Goal: Task Accomplishment & Management: Manage account settings

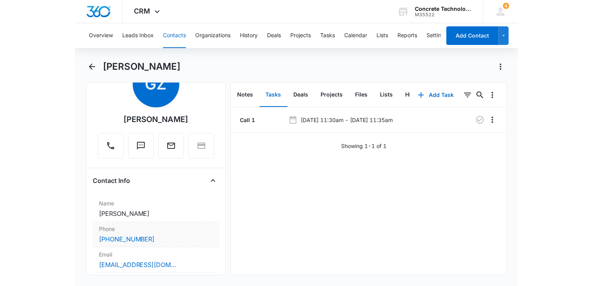
scroll to position [78, 0]
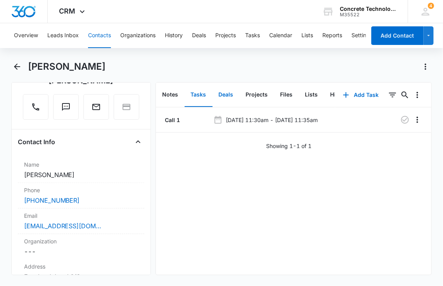
click at [223, 92] on button "Deals" at bounding box center [226, 95] width 27 height 24
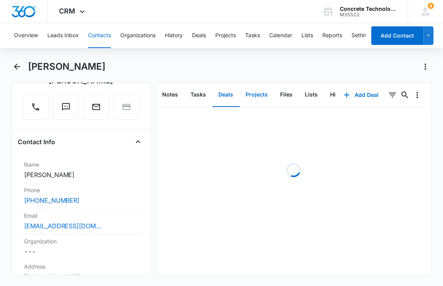
click at [254, 91] on button "Projects" at bounding box center [257, 95] width 35 height 24
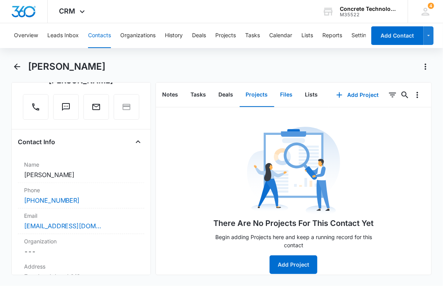
click at [285, 91] on button "Files" at bounding box center [286, 95] width 25 height 24
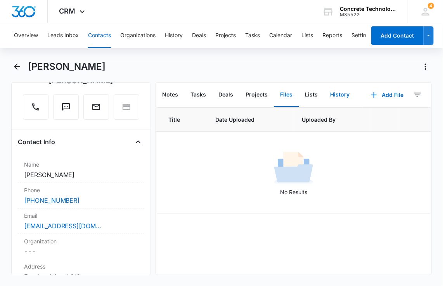
click at [337, 91] on button "History" at bounding box center [340, 95] width 32 height 24
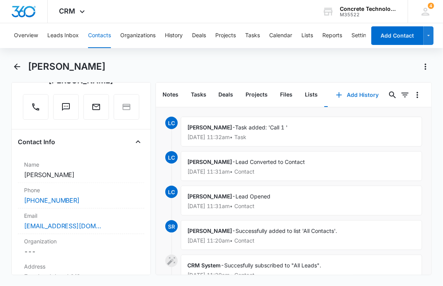
click at [358, 95] on button "Add History" at bounding box center [357, 95] width 58 height 19
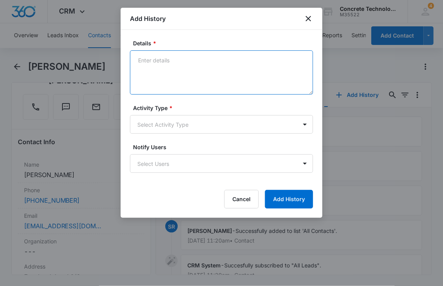
click at [188, 68] on textarea "Details *" at bounding box center [221, 72] width 183 height 44
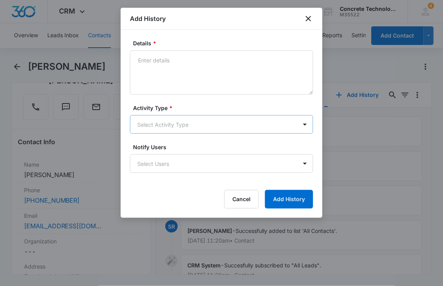
click at [191, 122] on body "CRM Apps Reputation Websites Forms CRM Email Social Content Ads Intelligence Fi…" at bounding box center [221, 143] width 443 height 286
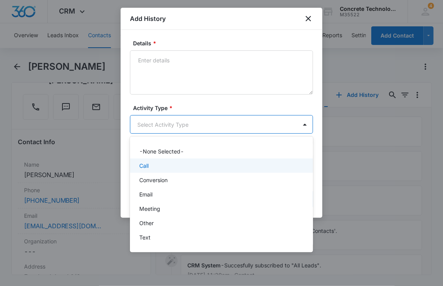
click at [181, 165] on div "Call" at bounding box center [220, 166] width 163 height 8
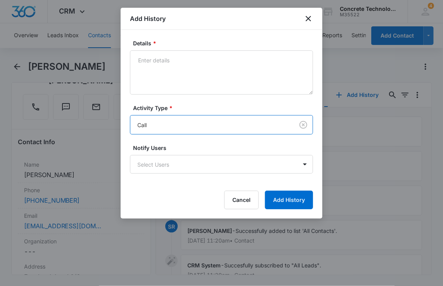
click at [181, 165] on body "CRM Apps Reputation Websites Forms CRM Email Social Content Ads Intelligence Fi…" at bounding box center [221, 143] width 443 height 286
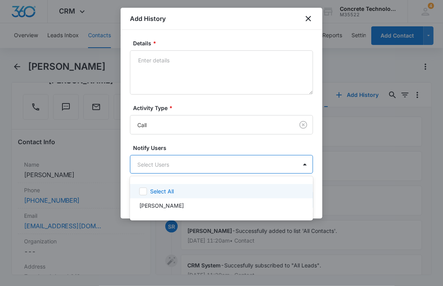
click at [176, 183] on div "Select All [PERSON_NAME]" at bounding box center [221, 199] width 183 height 32
click at [175, 188] on div "Select All" at bounding box center [226, 191] width 152 height 8
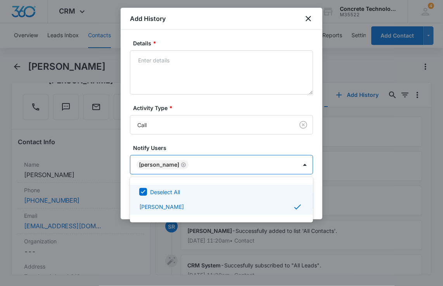
click at [185, 62] on div at bounding box center [221, 143] width 443 height 286
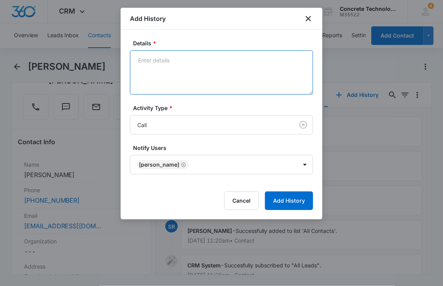
click at [185, 62] on textarea "Details *" at bounding box center [221, 72] width 183 height 44
type textarea "Voice mail"
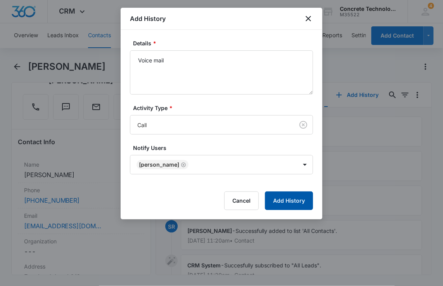
click at [293, 201] on button "Add History" at bounding box center [289, 201] width 48 height 19
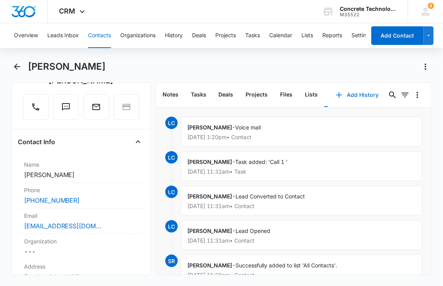
click at [352, 92] on button "Add History" at bounding box center [357, 95] width 58 height 19
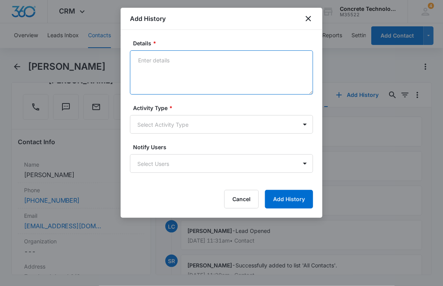
click at [241, 78] on textarea "Details *" at bounding box center [221, 72] width 183 height 44
type textarea "Hung up half way through"
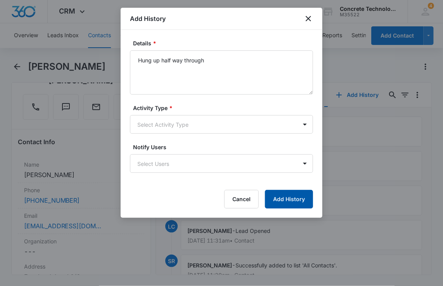
click at [284, 195] on button "Add History" at bounding box center [289, 199] width 48 height 19
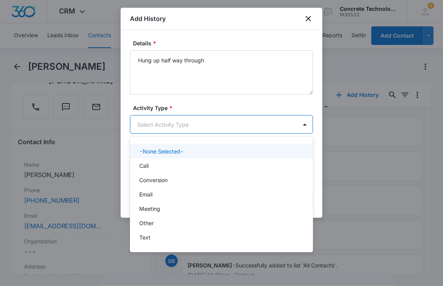
click at [209, 121] on body "CRM Apps Reputation Websites Forms CRM Email Social Content Ads Intelligence Fi…" at bounding box center [221, 143] width 443 height 286
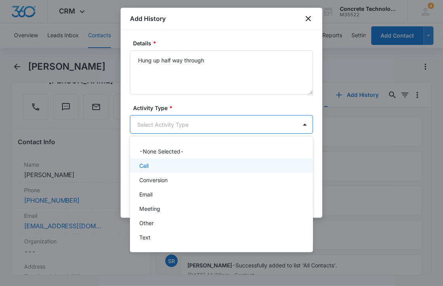
click at [155, 166] on div "Call" at bounding box center [220, 166] width 163 height 8
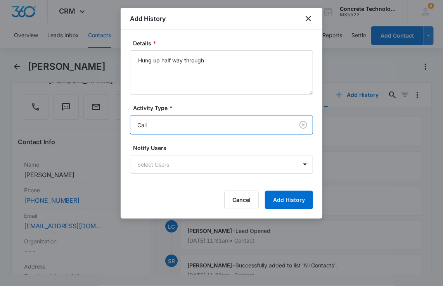
click at [155, 166] on body "CRM Apps Reputation Websites Forms CRM Email Social Content Ads Intelligence Fi…" at bounding box center [221, 143] width 443 height 286
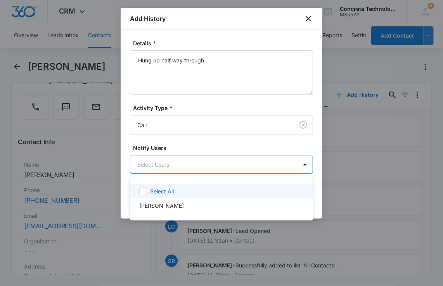
click at [160, 197] on div "Select All" at bounding box center [221, 191] width 183 height 14
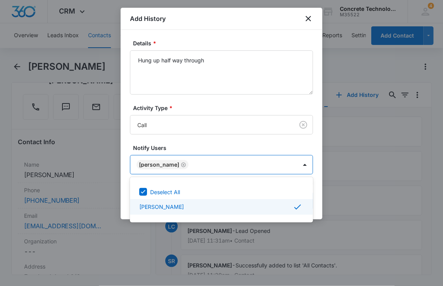
click at [314, 201] on div at bounding box center [221, 143] width 443 height 286
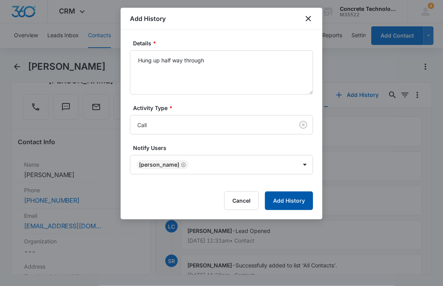
click at [303, 200] on button "Add History" at bounding box center [289, 201] width 48 height 19
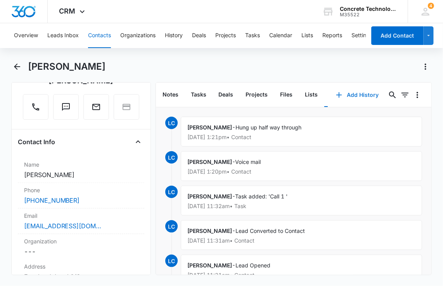
click at [336, 95] on icon "button" at bounding box center [338, 94] width 5 height 5
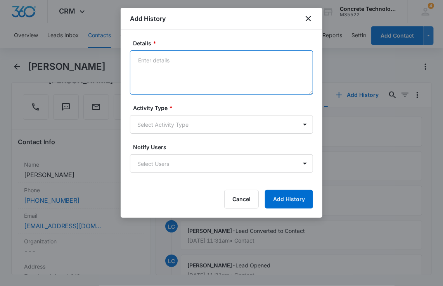
click at [197, 80] on textarea "Details *" at bounding box center [221, 72] width 183 height 44
type textarea "Info"
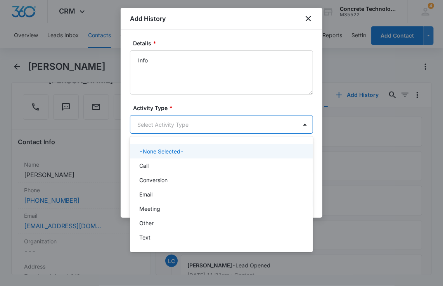
click at [192, 119] on body "CRM Apps Reputation Websites Forms CRM Email Social Content Ads Intelligence Fi…" at bounding box center [221, 143] width 443 height 286
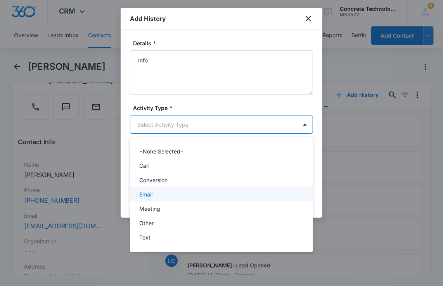
click at [164, 193] on div "Email" at bounding box center [220, 194] width 163 height 8
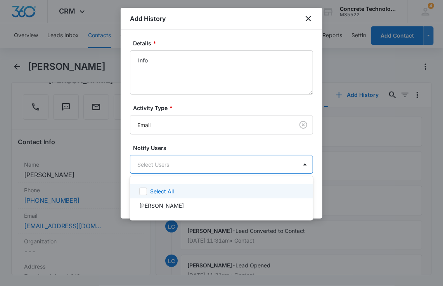
click at [166, 171] on body "CRM Apps Reputation Websites Forms CRM Email Social Content Ads Intelligence Fi…" at bounding box center [221, 143] width 443 height 286
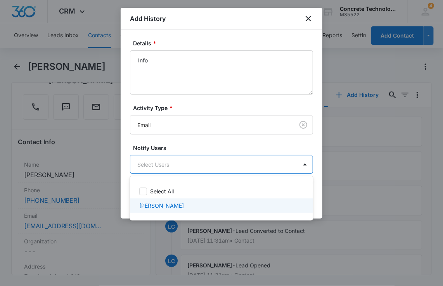
click at [159, 203] on p "[PERSON_NAME]" at bounding box center [161, 206] width 45 height 8
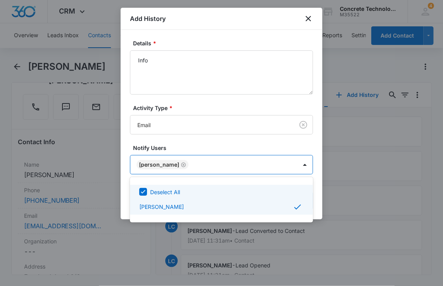
click at [316, 197] on div at bounding box center [221, 143] width 443 height 286
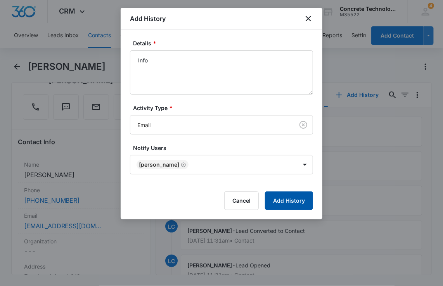
click at [299, 203] on button "Add History" at bounding box center [289, 201] width 48 height 19
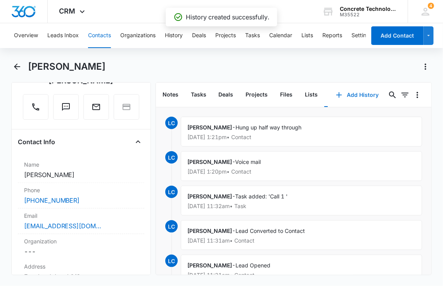
click at [344, 95] on button "Add History" at bounding box center [357, 95] width 58 height 19
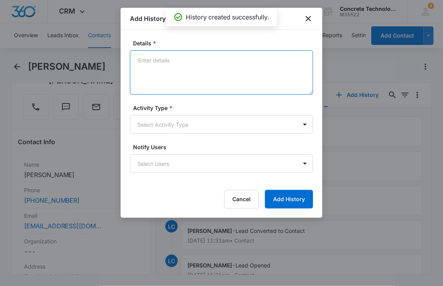
click at [147, 78] on textarea "Details *" at bounding box center [221, 72] width 183 height 44
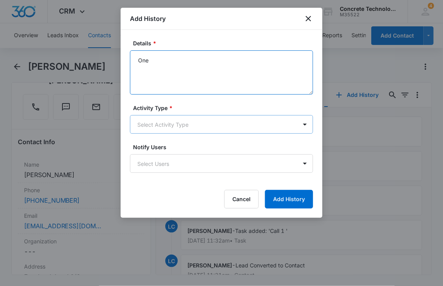
type textarea "One"
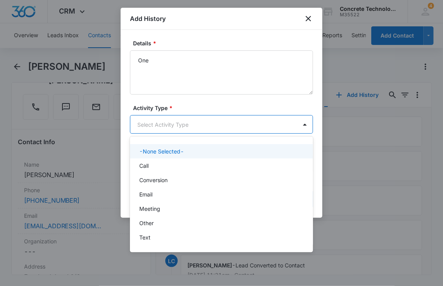
click at [161, 130] on body "CRM Apps Reputation Websites Forms CRM Email Social Content Ads Intelligence Fi…" at bounding box center [221, 143] width 443 height 286
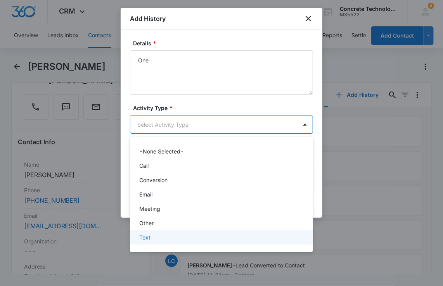
click at [149, 243] on div "Text" at bounding box center [221, 237] width 183 height 14
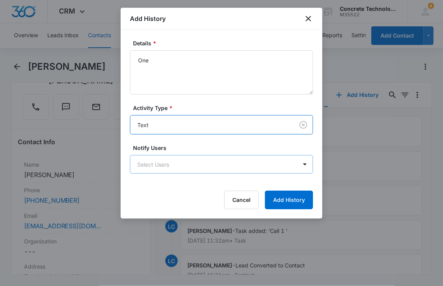
click at [161, 168] on body "CRM Apps Reputation Websites Forms CRM Email Social Content Ads Intelligence Fi…" at bounding box center [221, 143] width 443 height 286
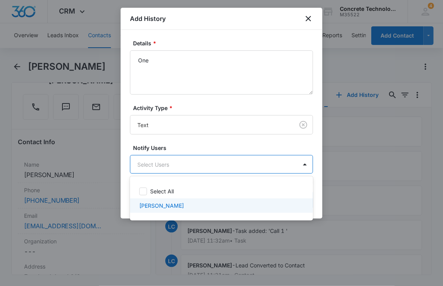
click at [155, 200] on div "[PERSON_NAME]" at bounding box center [221, 206] width 183 height 14
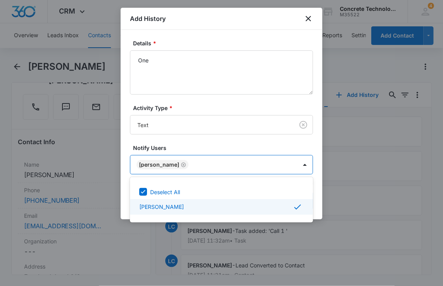
click at [316, 202] on div at bounding box center [221, 143] width 443 height 286
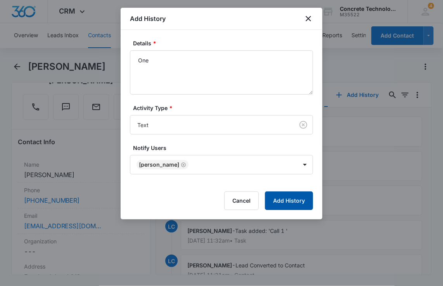
click at [302, 200] on button "Add History" at bounding box center [289, 201] width 48 height 19
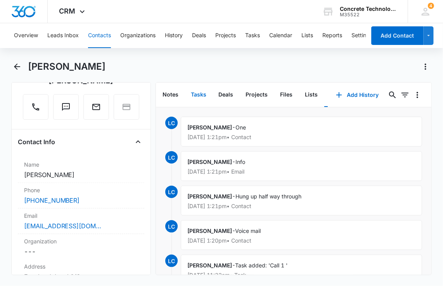
click at [190, 88] on button "Tasks" at bounding box center [199, 95] width 28 height 24
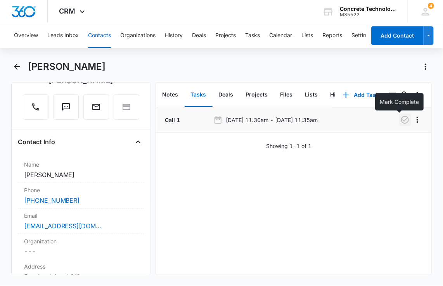
click at [401, 116] on icon "button" at bounding box center [405, 120] width 8 height 8
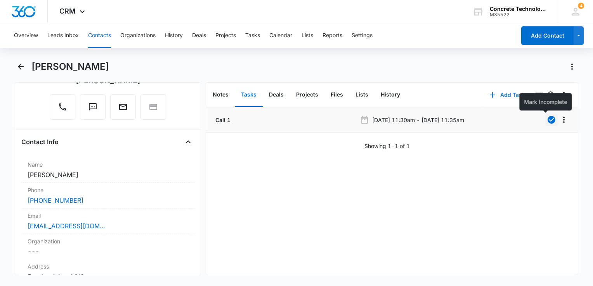
click at [442, 97] on icon "button" at bounding box center [491, 94] width 9 height 9
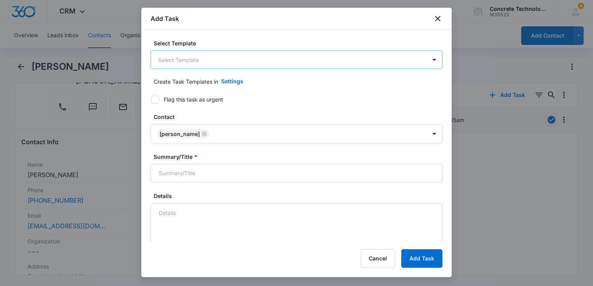
click at [214, 64] on body "CRM Apps Reputation Websites Forms CRM Email Social Content Ads Intelligence Fi…" at bounding box center [296, 143] width 593 height 286
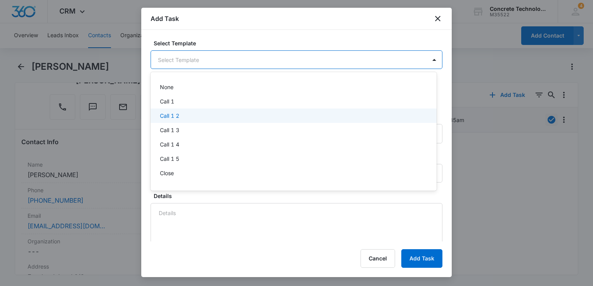
click at [180, 116] on div "Call 1 2" at bounding box center [293, 116] width 266 height 8
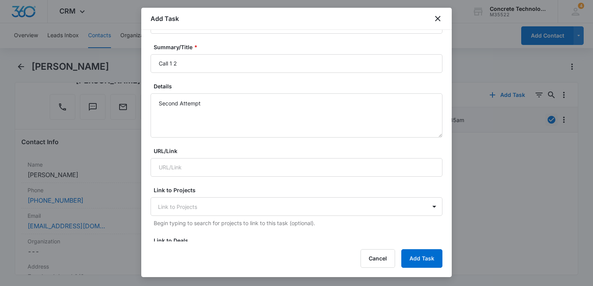
scroll to position [116, 0]
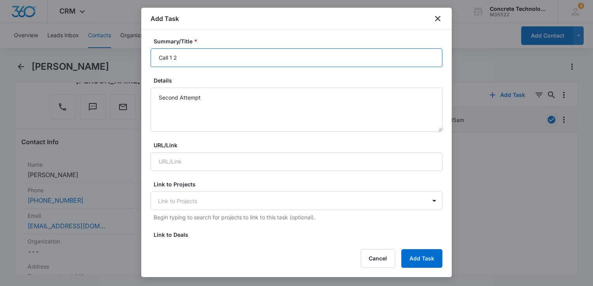
click at [231, 63] on input "Call 1 2" at bounding box center [296, 57] width 292 height 19
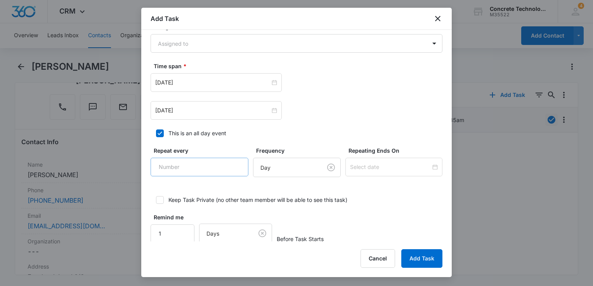
scroll to position [485, 0]
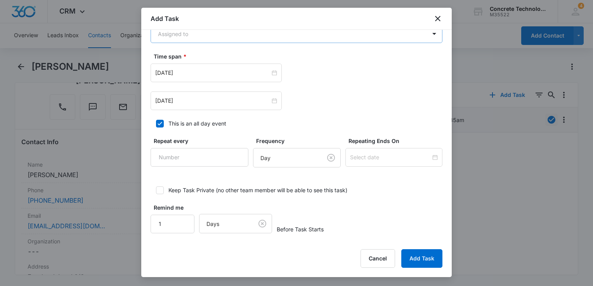
type input "Call 1 2"
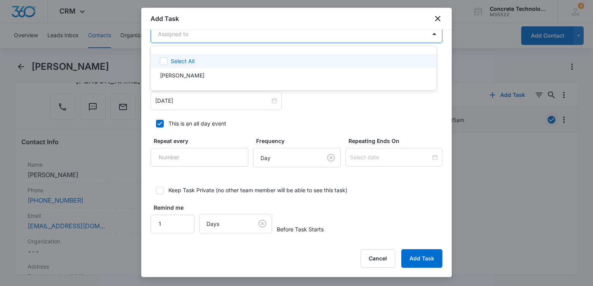
click at [231, 36] on body "CRM Apps Reputation Websites Forms CRM Email Social Content Ads Intelligence Fi…" at bounding box center [296, 143] width 593 height 286
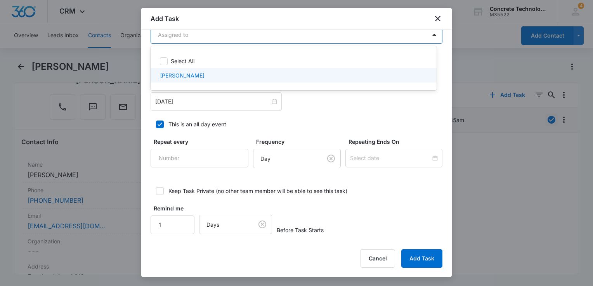
click at [207, 69] on div "[PERSON_NAME]" at bounding box center [293, 75] width 286 height 14
checkbox input "true"
click at [200, 100] on div at bounding box center [296, 143] width 593 height 286
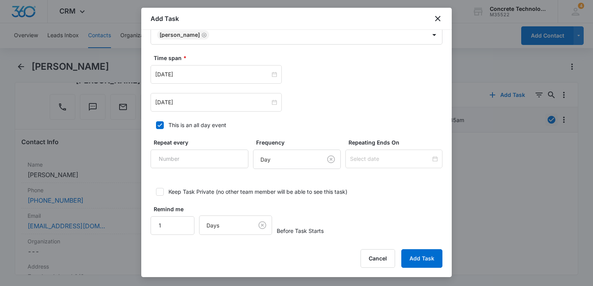
click at [200, 100] on input "[DATE]" at bounding box center [212, 102] width 115 height 9
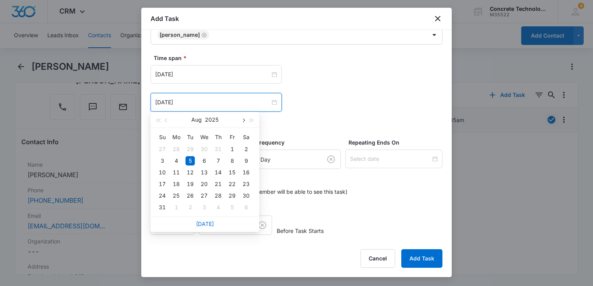
click at [242, 121] on span "button" at bounding box center [243, 121] width 4 height 4
type input "[DATE]"
click at [191, 163] on div "9" at bounding box center [189, 160] width 9 height 9
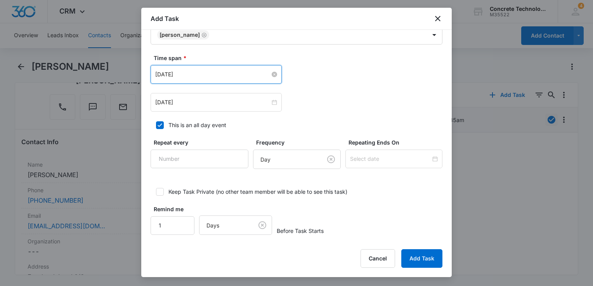
click at [253, 74] on input "[DATE]" at bounding box center [212, 74] width 115 height 9
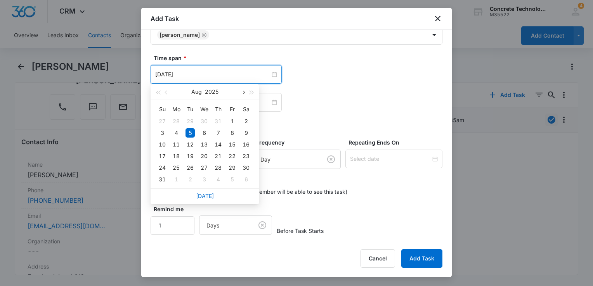
click at [244, 92] on span "button" at bounding box center [243, 93] width 4 height 4
type input "[DATE]"
click at [194, 131] on div "9" at bounding box center [189, 132] width 9 height 9
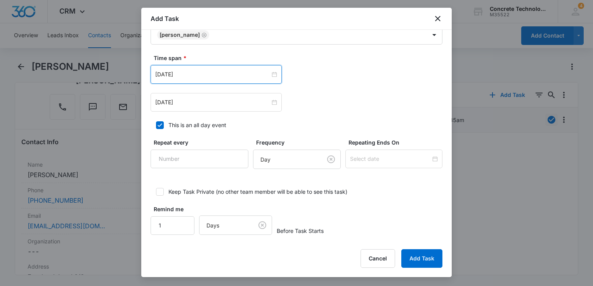
click at [157, 125] on icon at bounding box center [159, 125] width 7 height 7
click at [156, 125] on input "This is an all day event" at bounding box center [152, 125] width 5 height 5
checkbox input "false"
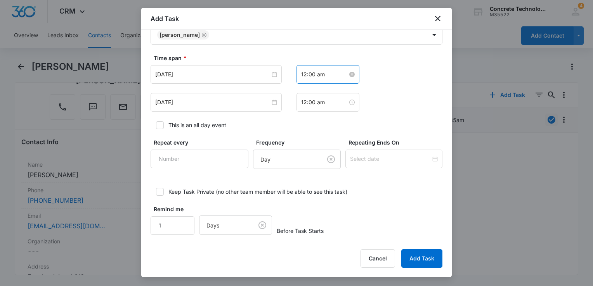
click at [333, 74] on input "12:00 am" at bounding box center [324, 74] width 47 height 9
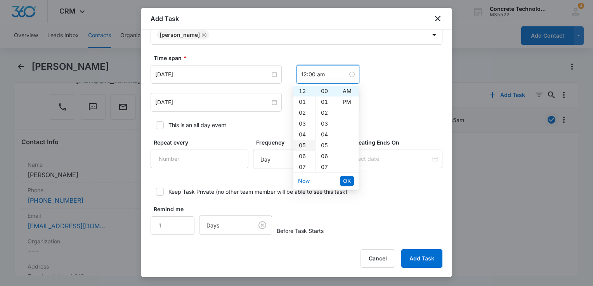
scroll to position [39, 0]
click at [302, 142] on div "08" at bounding box center [304, 139] width 22 height 11
click at [324, 143] on div "30" at bounding box center [325, 145] width 21 height 11
type input "8:30 am"
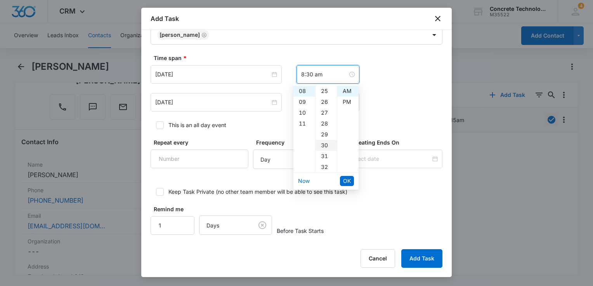
scroll to position [326, 0]
click at [348, 180] on span "OK" at bounding box center [347, 181] width 8 height 9
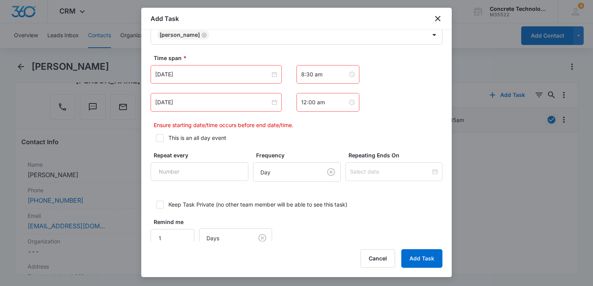
click at [330, 111] on div "[DATE] [DATE] Su Mo Tu We Th Fr Sa 31 1 2 3 4 5 6 7 8 9 10 11 12 13 14 15 16 17…" at bounding box center [296, 97] width 292 height 64
click at [328, 98] on input "12:00 am" at bounding box center [324, 102] width 47 height 9
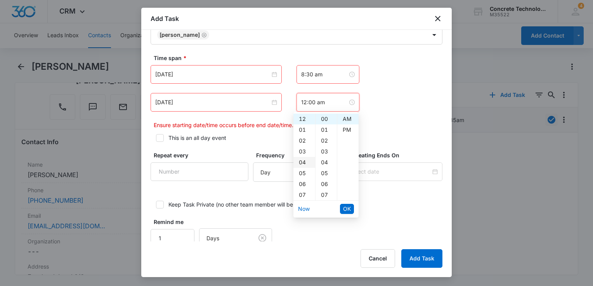
scroll to position [39, 0]
click at [302, 167] on div "08" at bounding box center [304, 167] width 22 height 11
click at [325, 149] on div "35" at bounding box center [325, 150] width 21 height 11
type input "8:35 am"
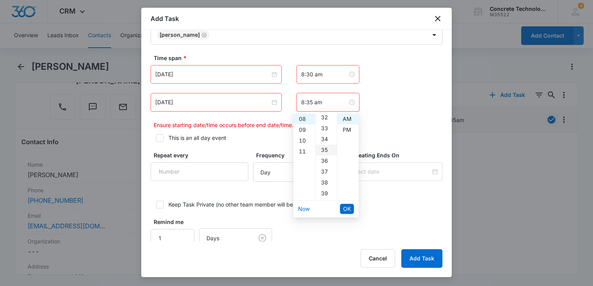
scroll to position [380, 0]
click at [344, 121] on div "AM" at bounding box center [347, 119] width 21 height 11
click at [347, 202] on li "OK" at bounding box center [347, 208] width 14 height 13
click at [347, 206] on span "OK" at bounding box center [347, 209] width 8 height 9
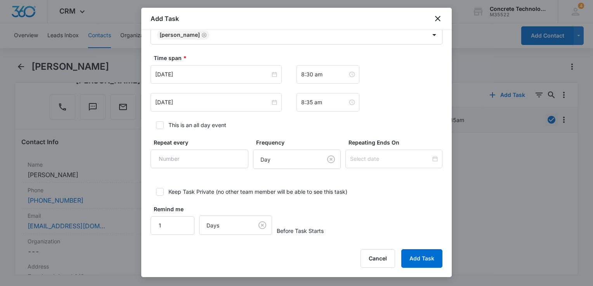
click at [180, 212] on div "Remind me 1" at bounding box center [172, 220] width 44 height 30
click at [181, 219] on input "2" at bounding box center [172, 225] width 44 height 19
click at [181, 219] on input "3" at bounding box center [172, 225] width 44 height 19
click at [181, 219] on input "4" at bounding box center [172, 225] width 44 height 19
type input "5"
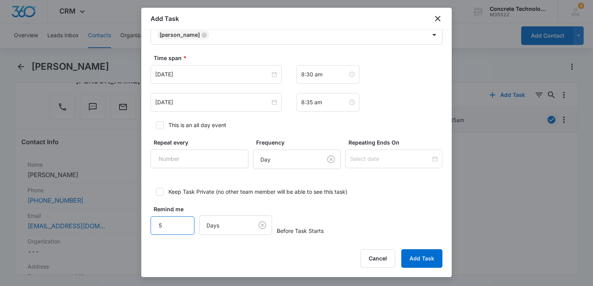
click at [181, 219] on input "5" at bounding box center [172, 225] width 44 height 19
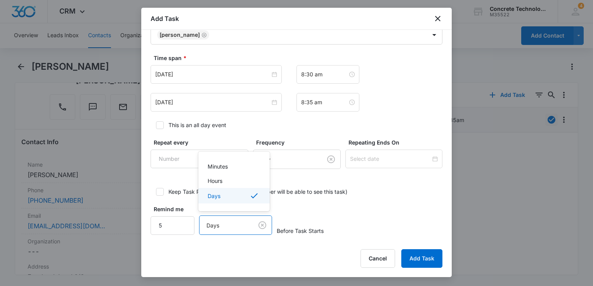
click at [218, 226] on body "CRM Apps Reputation Websites Forms CRM Email Social Content Ads Intelligence Fi…" at bounding box center [296, 143] width 593 height 286
click at [225, 168] on p "Minutes" at bounding box center [217, 166] width 20 height 8
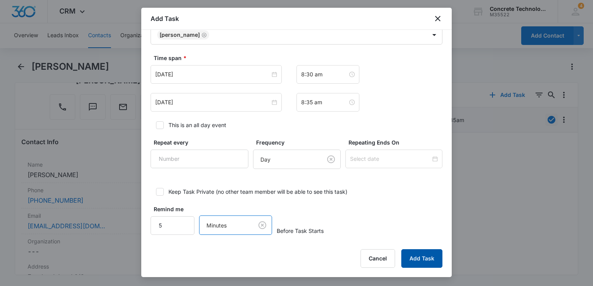
click at [426, 259] on button "Add Task" at bounding box center [421, 258] width 41 height 19
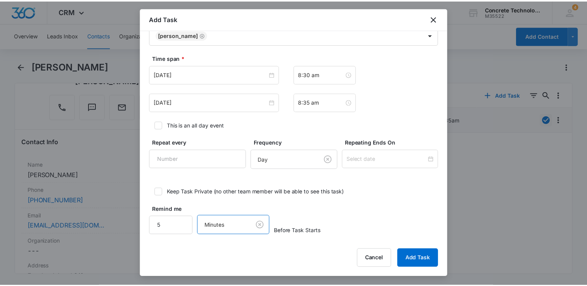
scroll to position [0, 0]
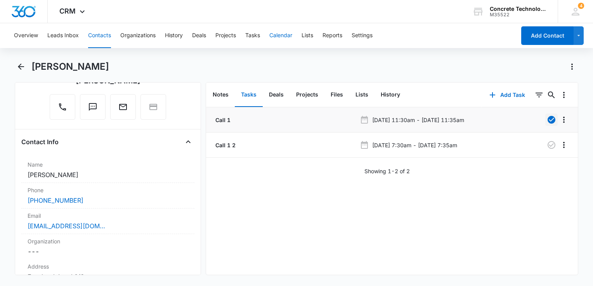
click at [275, 36] on button "Calendar" at bounding box center [280, 35] width 23 height 25
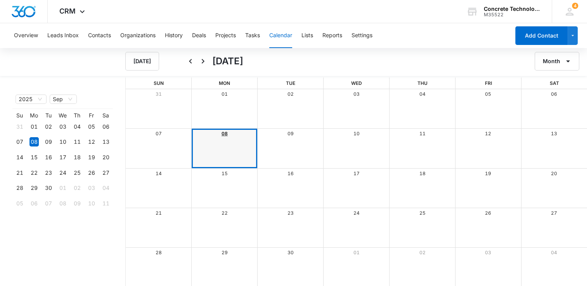
click at [223, 133] on link "08" at bounding box center [224, 134] width 6 height 6
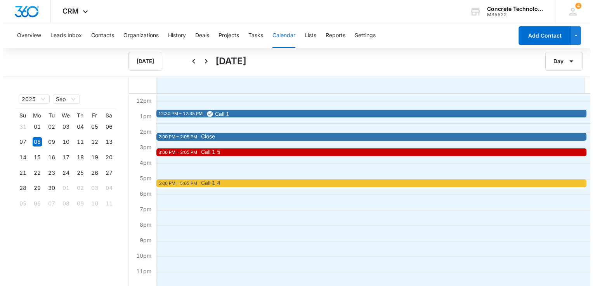
scroll to position [178, 0]
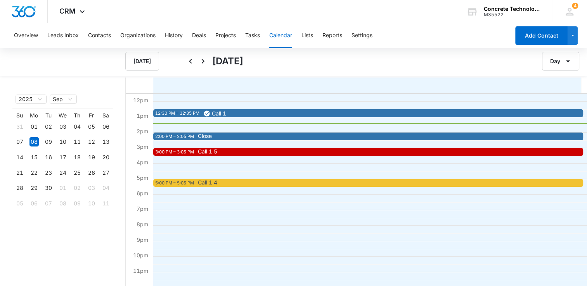
click at [231, 149] on span "Call 1 5" at bounding box center [410, 151] width 424 height 5
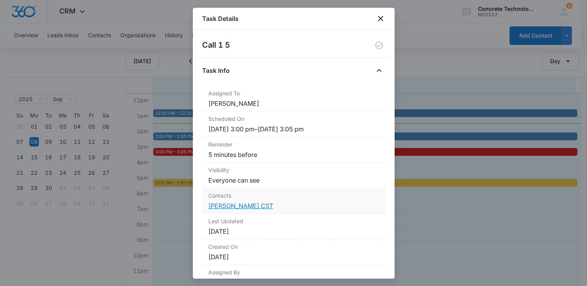
click at [235, 206] on link "[PERSON_NAME] CST" at bounding box center [240, 206] width 65 height 8
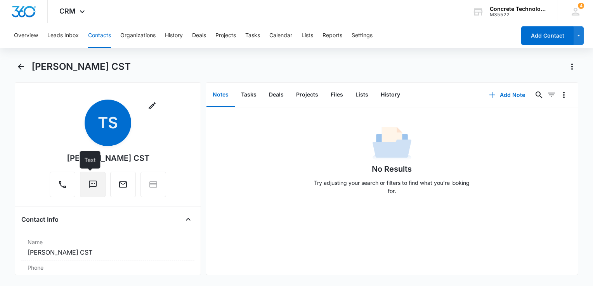
scroll to position [78, 0]
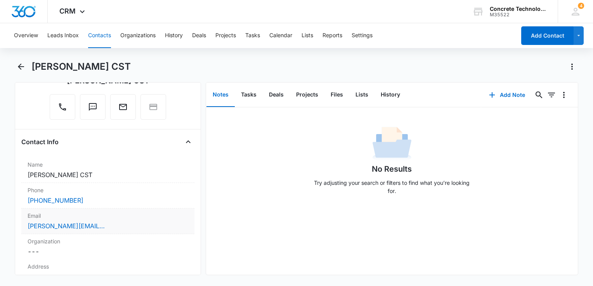
click at [114, 225] on div "[PERSON_NAME][EMAIL_ADDRESS][DOMAIN_NAME]" at bounding box center [108, 225] width 161 height 9
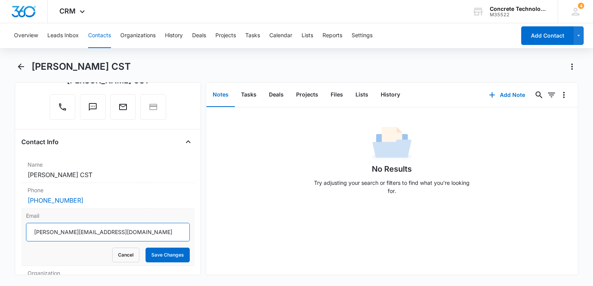
drag, startPoint x: 114, startPoint y: 225, endPoint x: 24, endPoint y: 227, distance: 90.0
click at [0, 219] on html "CRM Apps Reputation Websites Forms CRM Email Social Content Ads Intelligence Fi…" at bounding box center [296, 143] width 593 height 286
click at [389, 96] on button "History" at bounding box center [390, 95] width 32 height 24
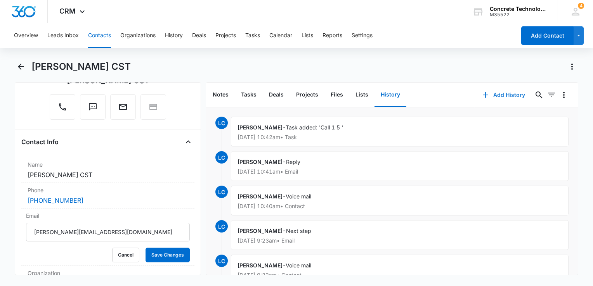
click at [442, 95] on button "Add History" at bounding box center [503, 95] width 58 height 19
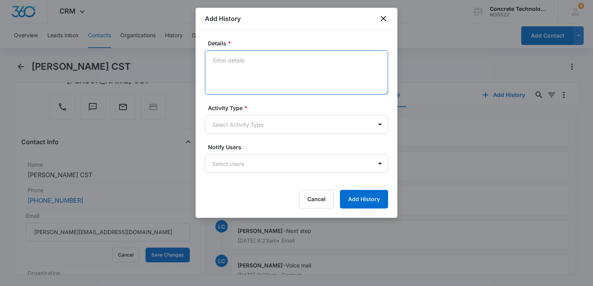
click at [248, 64] on textarea "Details *" at bounding box center [296, 72] width 183 height 44
type textarea "Final"
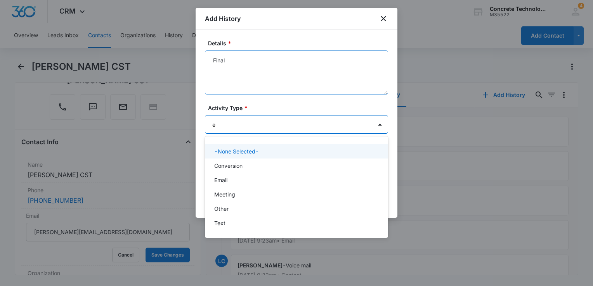
type input "em"
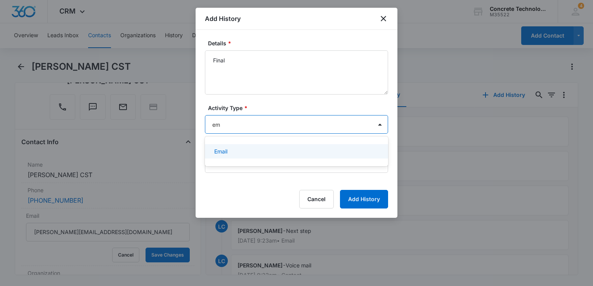
click at [226, 148] on p "Email" at bounding box center [220, 151] width 13 height 8
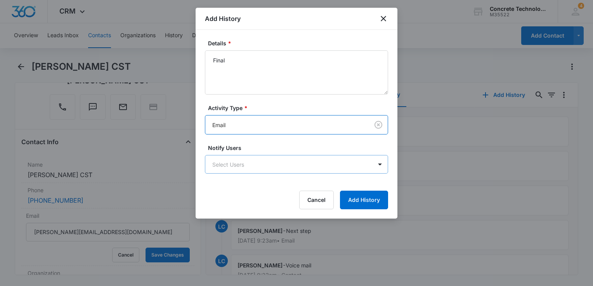
click at [224, 166] on body "CRM Apps Reputation Websites Forms CRM Email Social Content Ads Intelligence Fi…" at bounding box center [296, 143] width 593 height 286
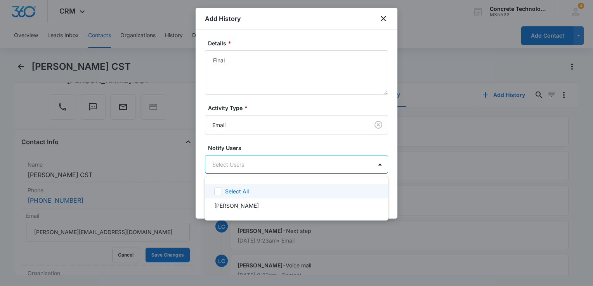
click at [226, 194] on p "Select All" at bounding box center [237, 191] width 24 height 8
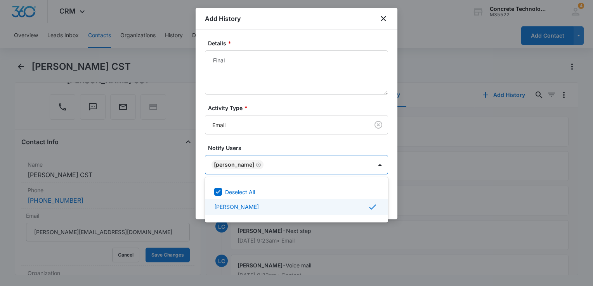
click at [394, 204] on div at bounding box center [296, 143] width 593 height 286
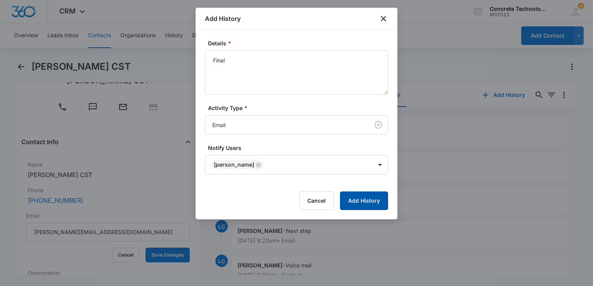
click at [368, 199] on button "Add History" at bounding box center [364, 201] width 48 height 19
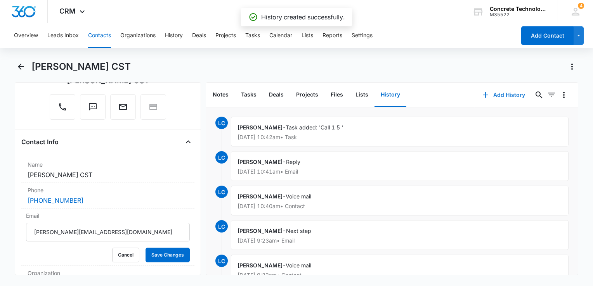
click at [442, 96] on icon "button" at bounding box center [484, 94] width 9 height 9
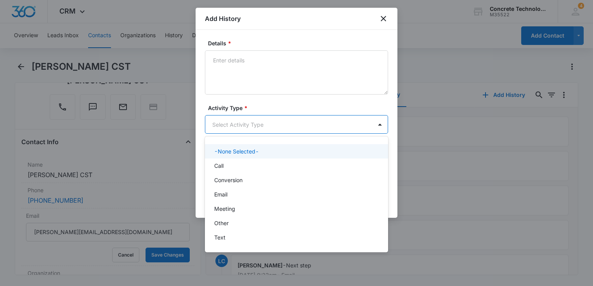
click at [266, 124] on body "CRM Apps Reputation Websites Forms CRM Email Social Content Ads Intelligence Fi…" at bounding box center [296, 143] width 593 height 286
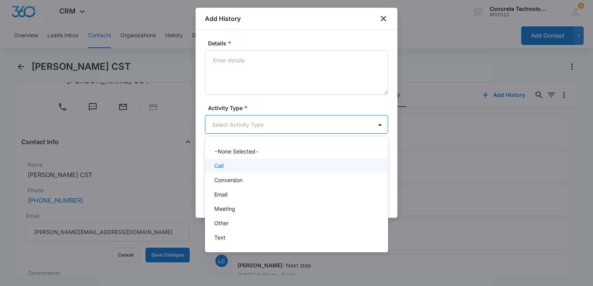
click at [241, 165] on div "Call" at bounding box center [295, 166] width 163 height 8
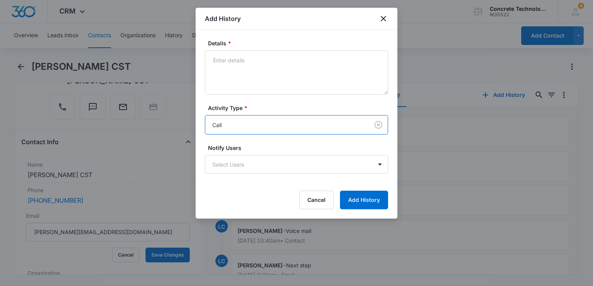
click at [241, 165] on body "CRM Apps Reputation Websites Forms CRM Email Social Content Ads Intelligence Fi…" at bounding box center [296, 143] width 593 height 286
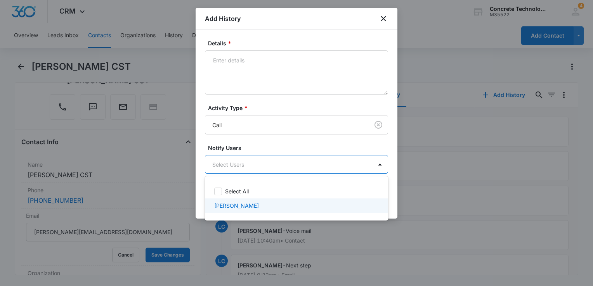
click at [234, 206] on p "[PERSON_NAME]" at bounding box center [236, 206] width 45 height 8
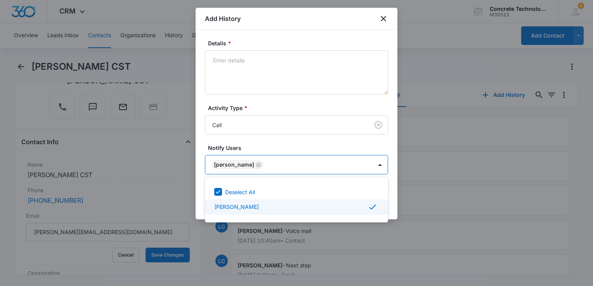
click at [391, 207] on div at bounding box center [296, 143] width 593 height 286
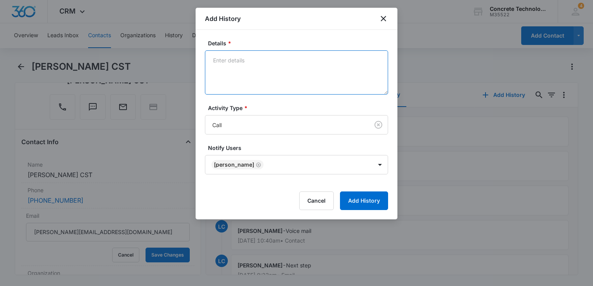
click at [263, 59] on textarea "Details *" at bounding box center [296, 72] width 183 height 44
type textarea "Voice mail"
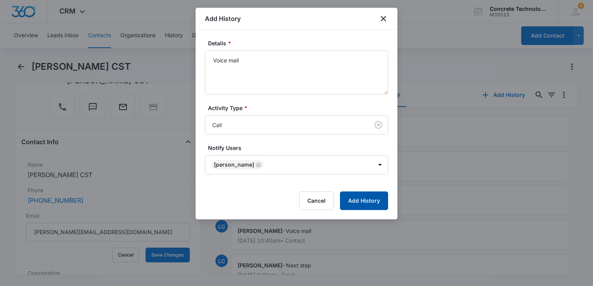
click at [366, 200] on button "Add History" at bounding box center [364, 201] width 48 height 19
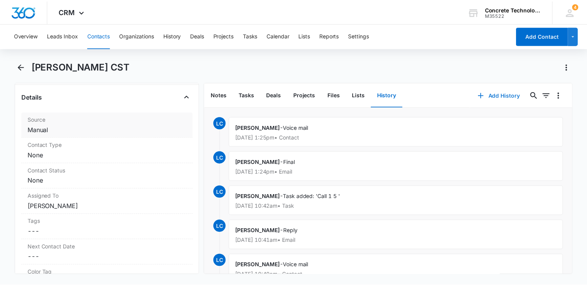
scroll to position [388, 0]
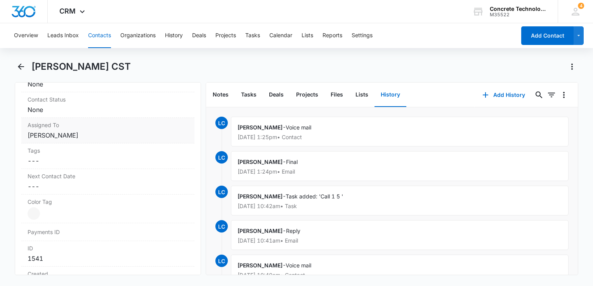
click at [78, 112] on dd "Cancel Save Changes None" at bounding box center [108, 109] width 161 height 9
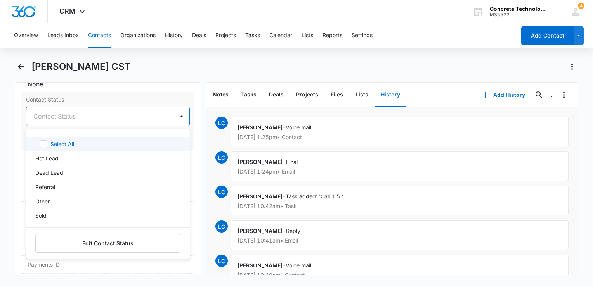
click at [74, 116] on div at bounding box center [98, 116] width 130 height 11
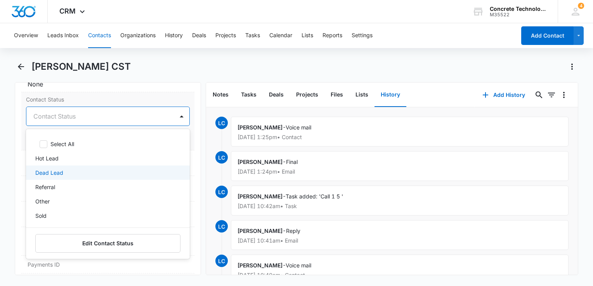
click at [49, 168] on div "Dead Lead" at bounding box center [108, 173] width 164 height 14
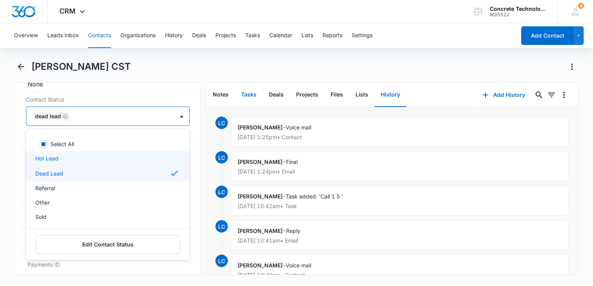
click at [247, 97] on button "Tasks" at bounding box center [249, 95] width 28 height 24
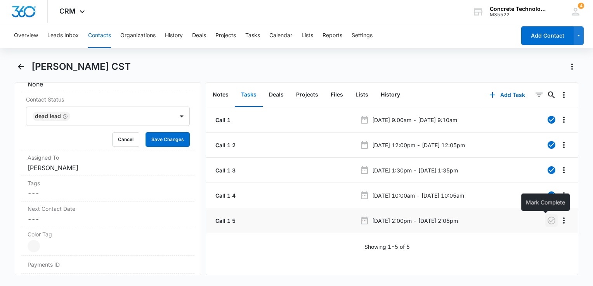
click at [442, 218] on icon "button" at bounding box center [550, 220] width 9 height 9
click at [287, 38] on button "Calendar" at bounding box center [280, 35] width 23 height 25
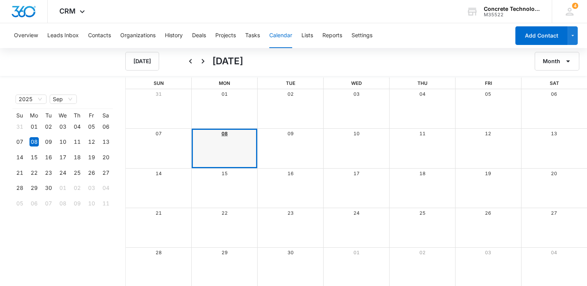
click at [222, 135] on link "08" at bounding box center [224, 134] width 6 height 6
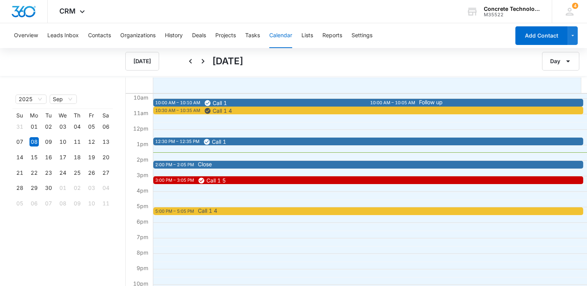
scroll to position [155, 0]
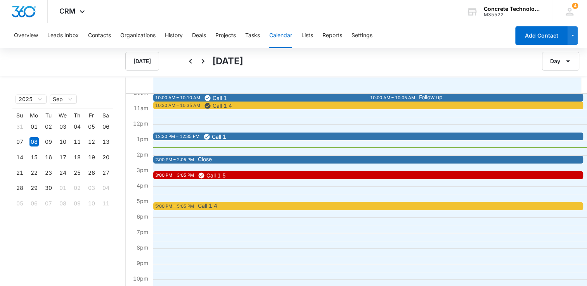
click at [236, 159] on span "Close" at bounding box center [410, 159] width 424 height 5
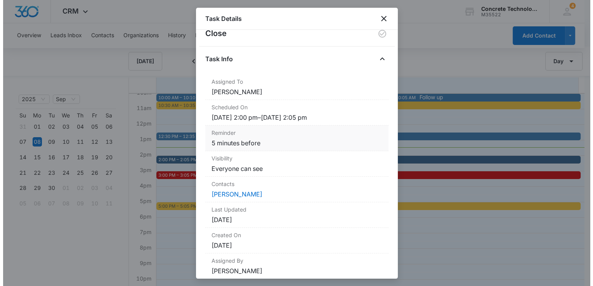
scroll to position [0, 0]
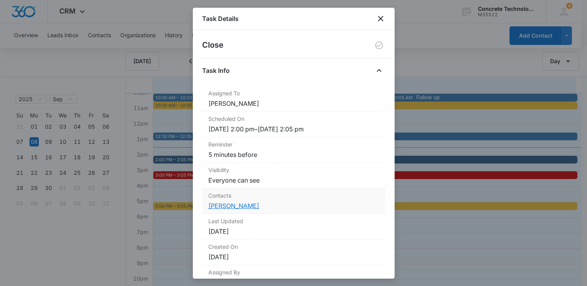
click at [233, 204] on link "[PERSON_NAME]" at bounding box center [233, 206] width 51 height 8
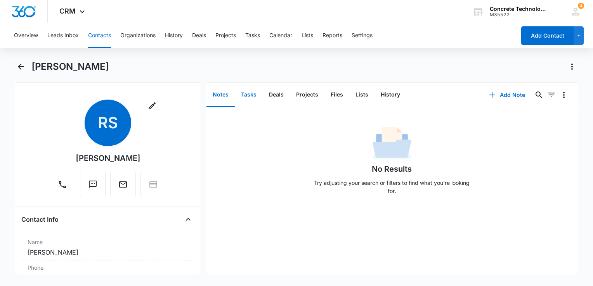
click at [249, 93] on button "Tasks" at bounding box center [249, 95] width 28 height 24
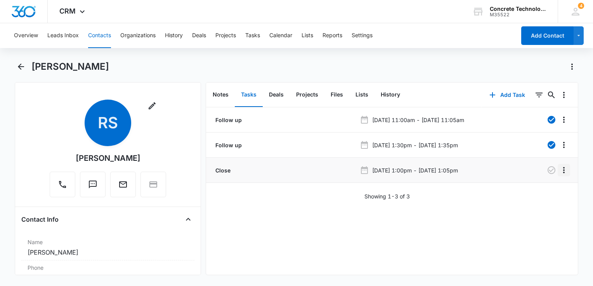
click at [442, 169] on icon "Overflow Menu" at bounding box center [563, 170] width 9 height 9
click at [442, 190] on div "Edit" at bounding box center [537, 191] width 16 height 5
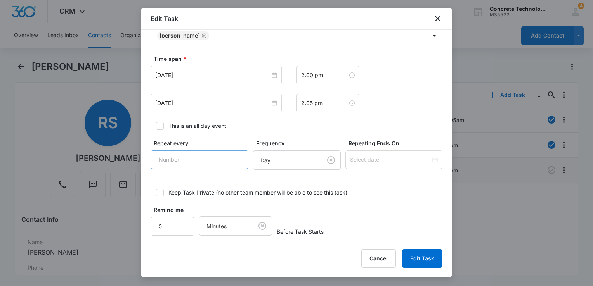
scroll to position [433, 0]
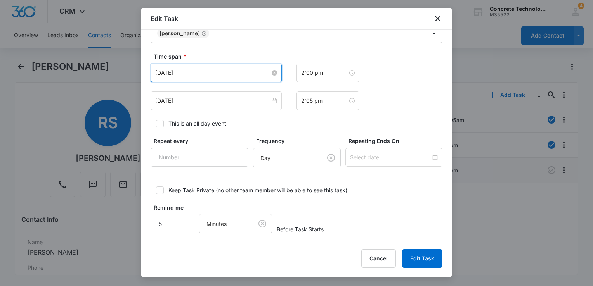
click at [215, 73] on input "[DATE]" at bounding box center [212, 73] width 115 height 9
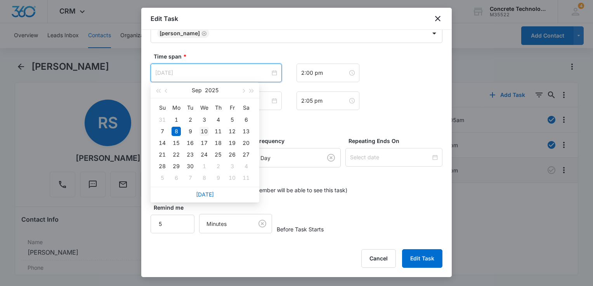
type input "[DATE]"
click at [208, 132] on div "10" at bounding box center [203, 131] width 9 height 9
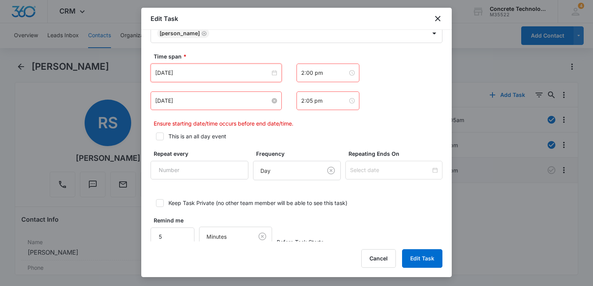
click at [210, 102] on input "[DATE]" at bounding box center [212, 101] width 115 height 9
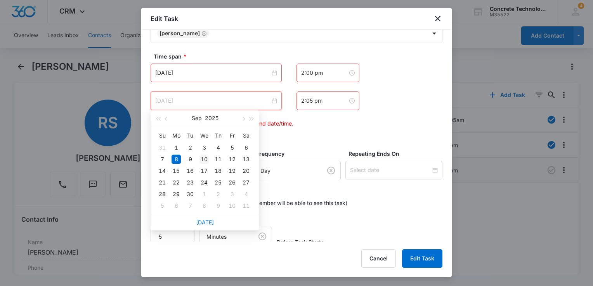
type input "[DATE]"
click at [204, 158] on div "10" at bounding box center [203, 159] width 9 height 9
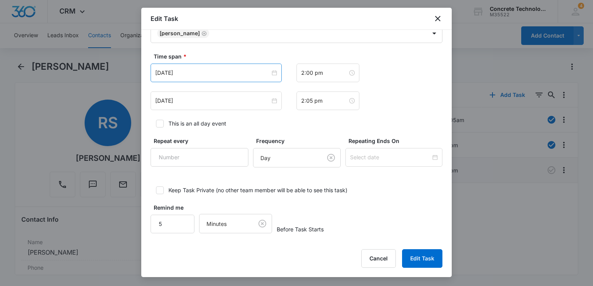
click at [215, 79] on div "[DATE]" at bounding box center [215, 73] width 131 height 19
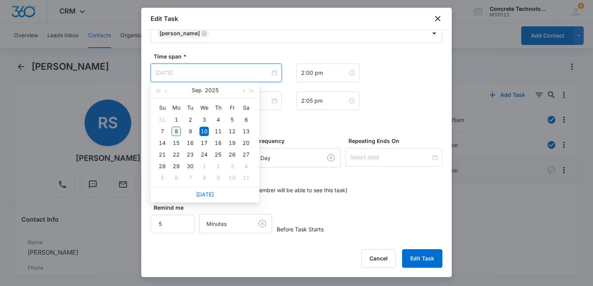
type input "[DATE]"
click at [176, 131] on div "8" at bounding box center [175, 131] width 9 height 9
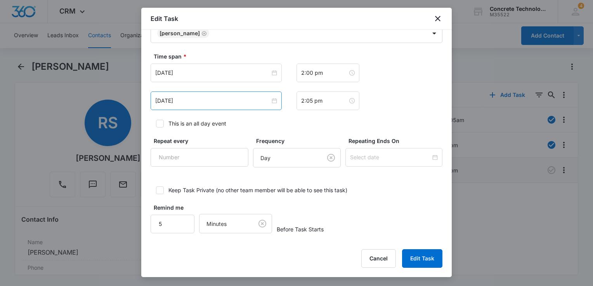
click at [206, 93] on div "[DATE]" at bounding box center [215, 101] width 131 height 19
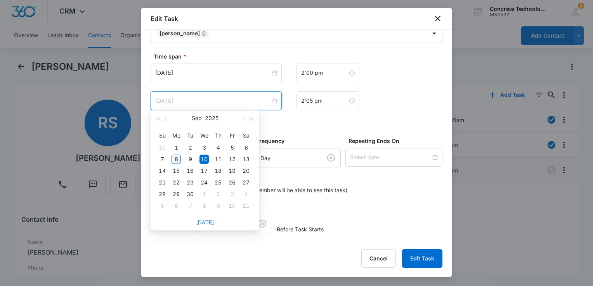
type input "[DATE]"
click at [176, 160] on div "8" at bounding box center [175, 159] width 9 height 9
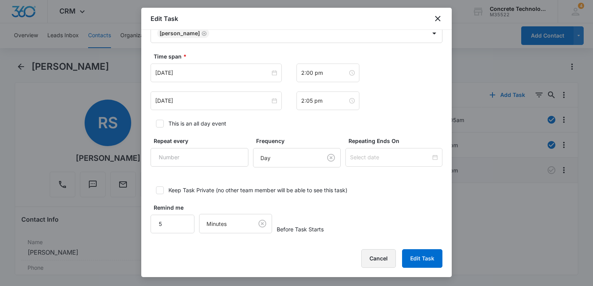
click at [379, 257] on button "Cancel" at bounding box center [378, 258] width 35 height 19
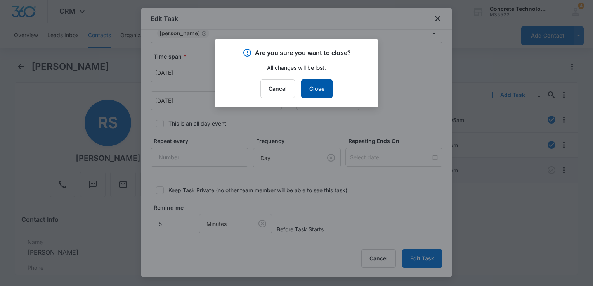
click at [318, 92] on button "Close" at bounding box center [316, 88] width 31 height 19
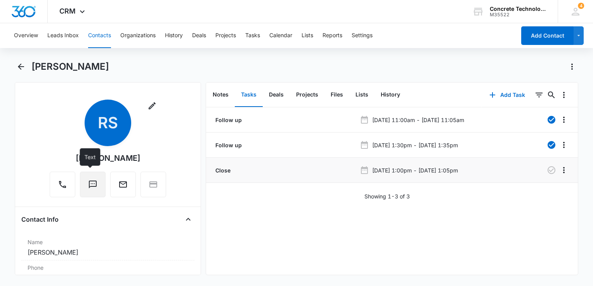
scroll to position [116, 0]
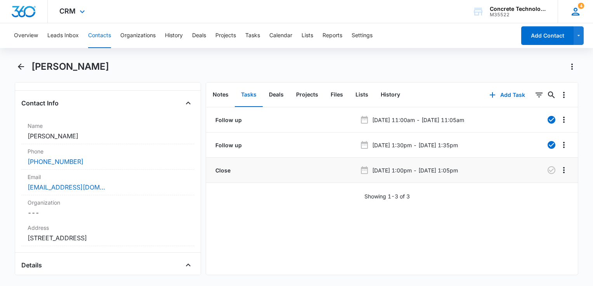
click at [442, 11] on icon at bounding box center [575, 12] width 12 height 12
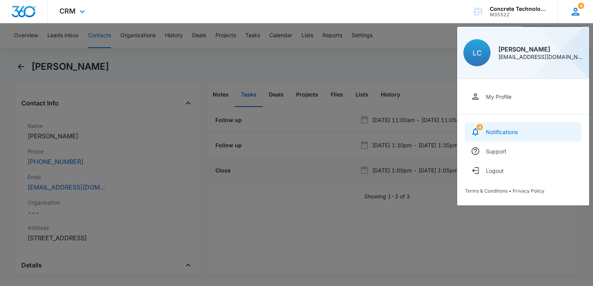
click at [442, 134] on div "Notifications" at bounding box center [501, 132] width 32 height 7
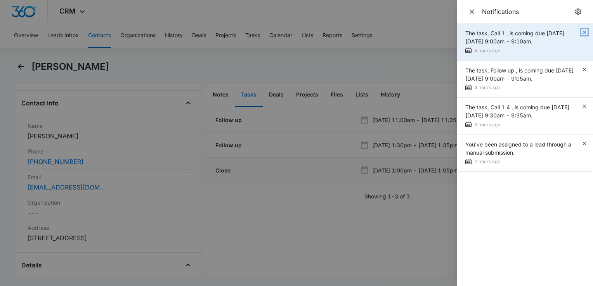
click at [442, 31] on icon "button" at bounding box center [584, 32] width 6 height 6
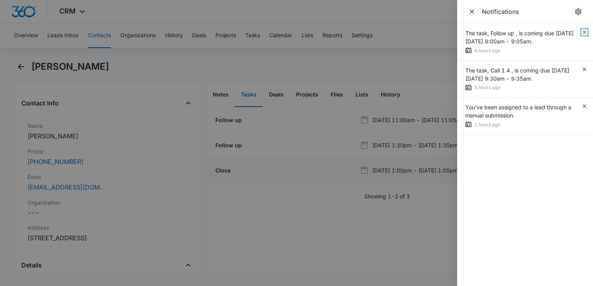
click at [442, 31] on icon "button" at bounding box center [584, 32] width 6 height 6
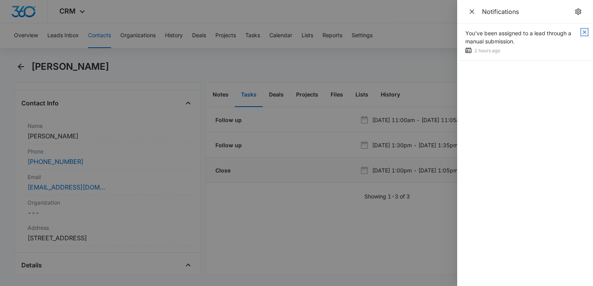
click at [442, 31] on icon "button" at bounding box center [584, 32] width 6 height 6
click at [442, 13] on icon "Close" at bounding box center [471, 11] width 5 height 5
